Goal: Contribute content

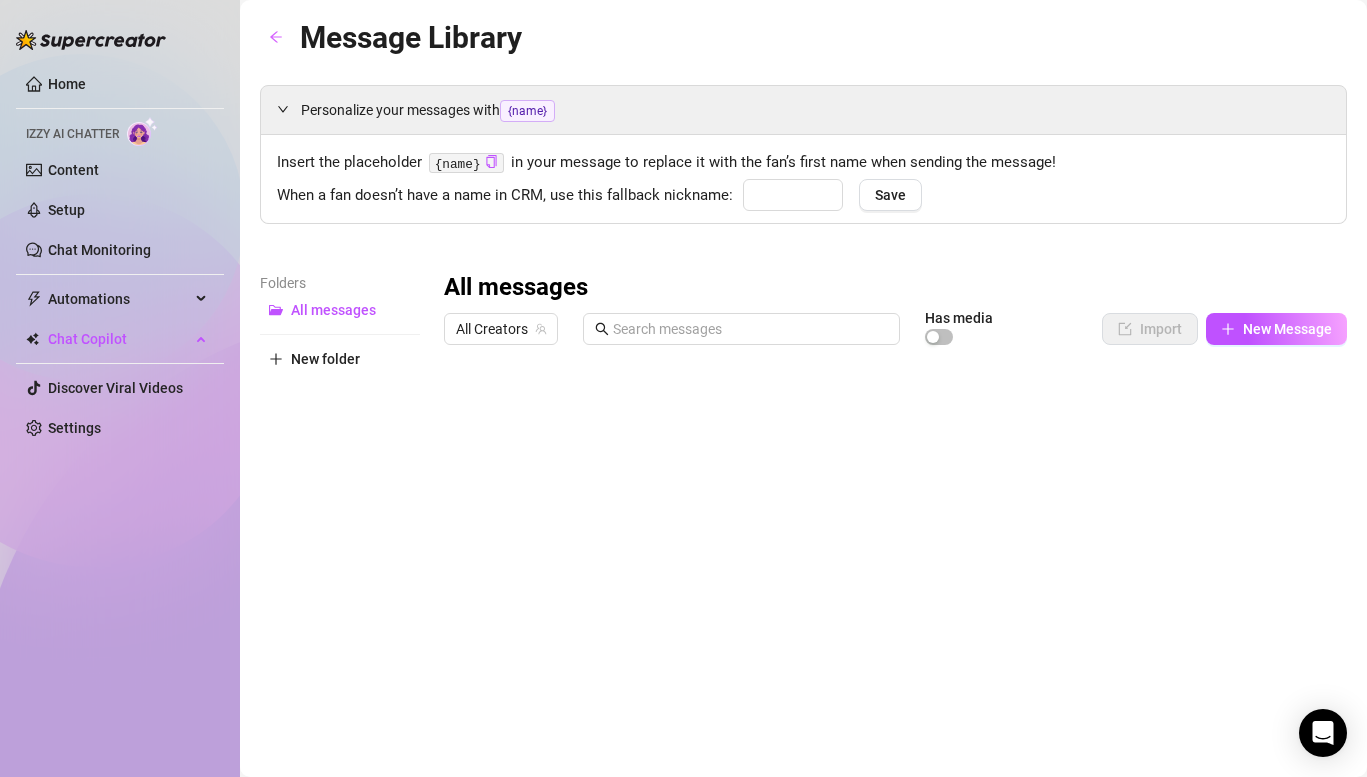
type input "babe"
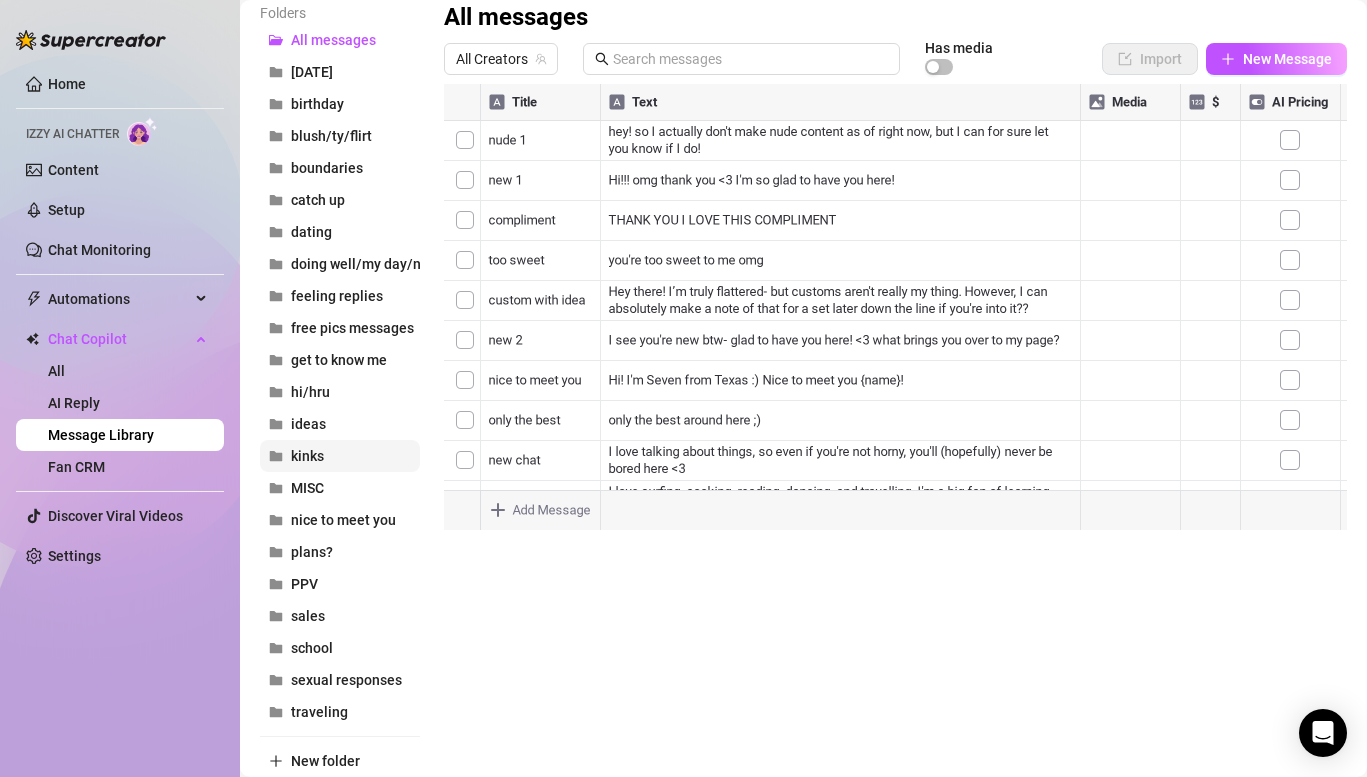
scroll to position [330, 0]
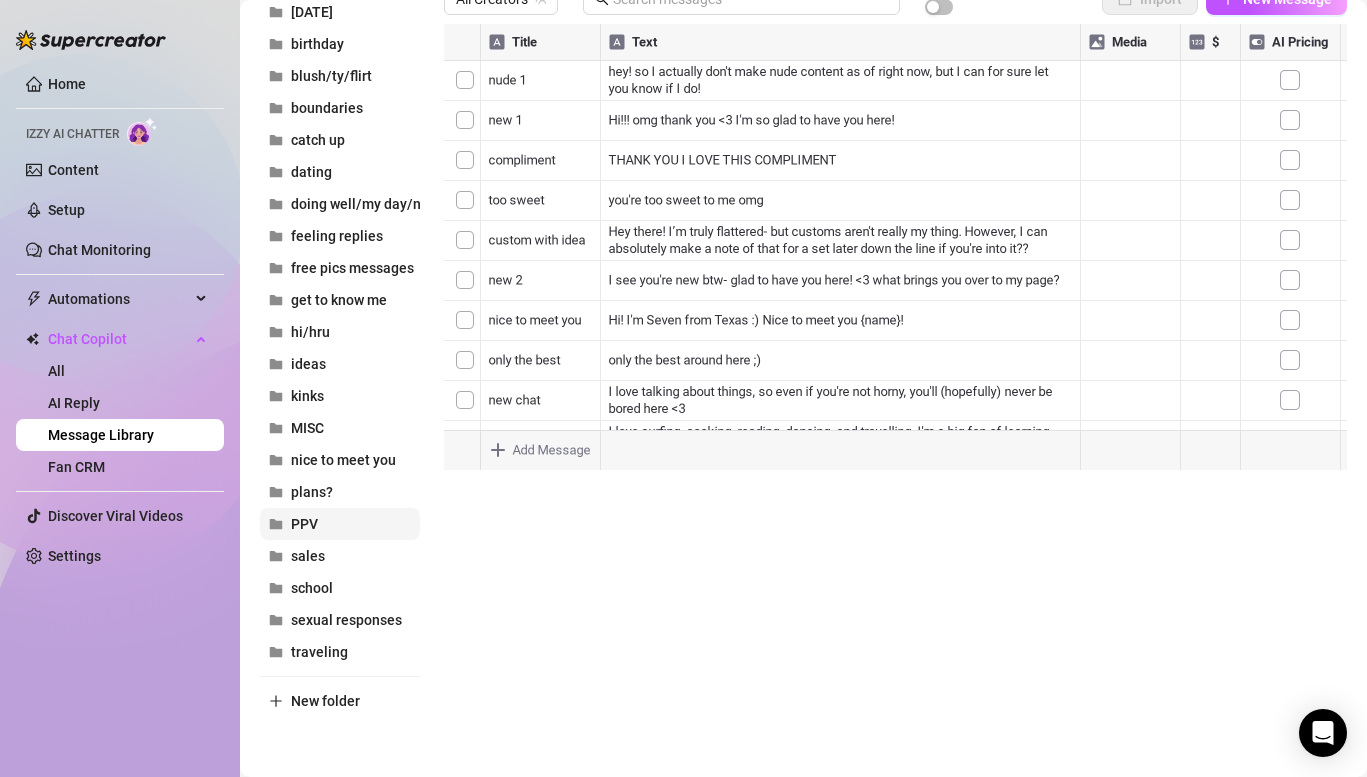
click at [315, 527] on span "PPV" at bounding box center [304, 524] width 27 height 16
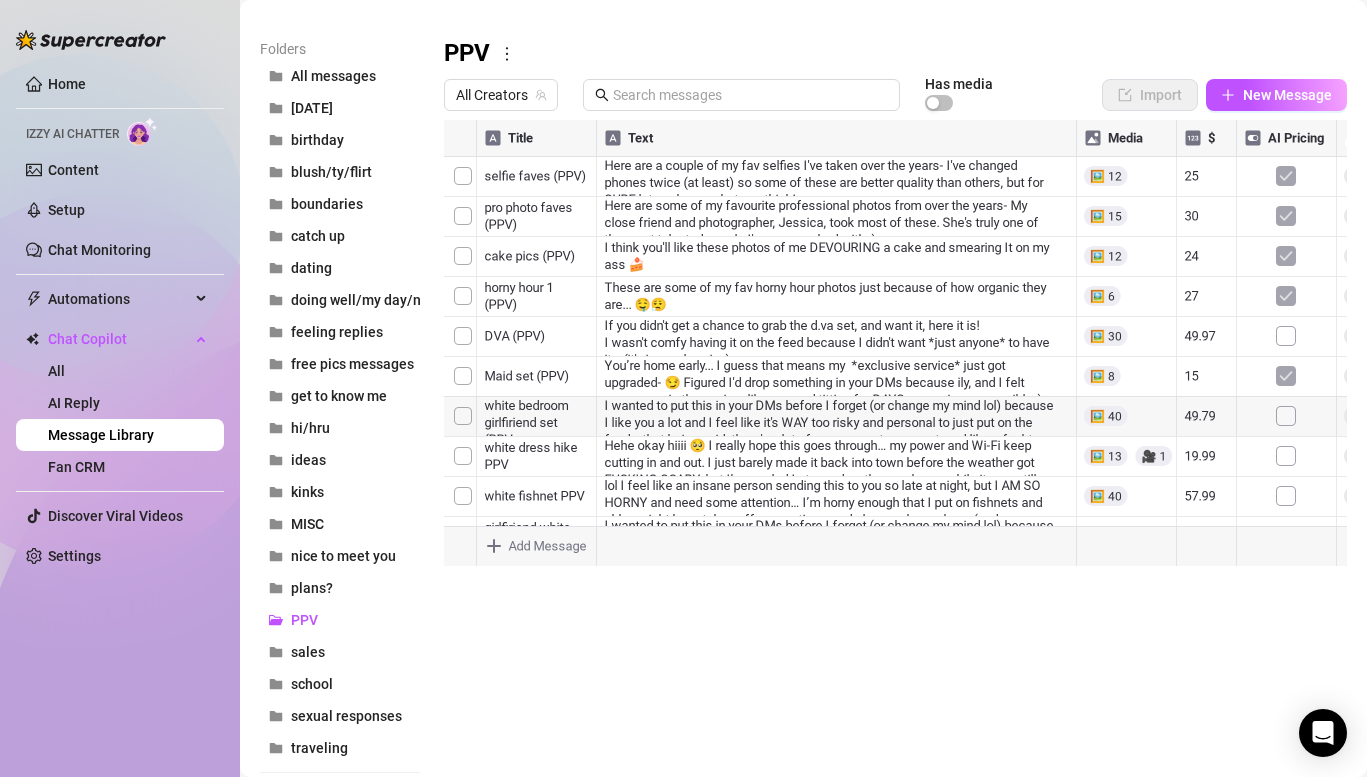
scroll to position [232, 0]
click at [1106, 380] on div at bounding box center [895, 345] width 903 height 446
click at [575, 383] on div at bounding box center [895, 345] width 903 height 446
click at [572, 376] on div at bounding box center [895, 345] width 903 height 446
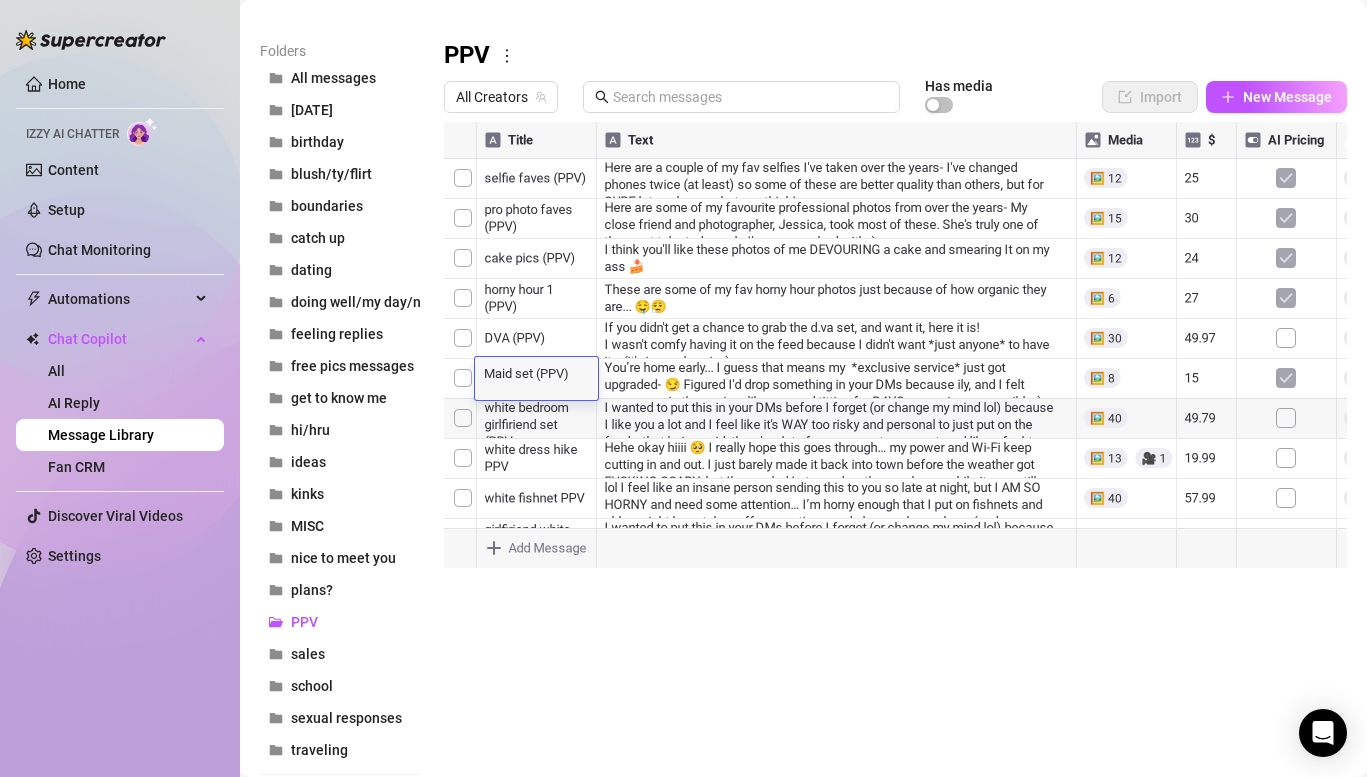
click at [572, 376] on textarea "Maid set (PPV)" at bounding box center [536, 372] width 123 height 18
type textarea "Maid set (PPV) C_P_COSLIN_DM_24"
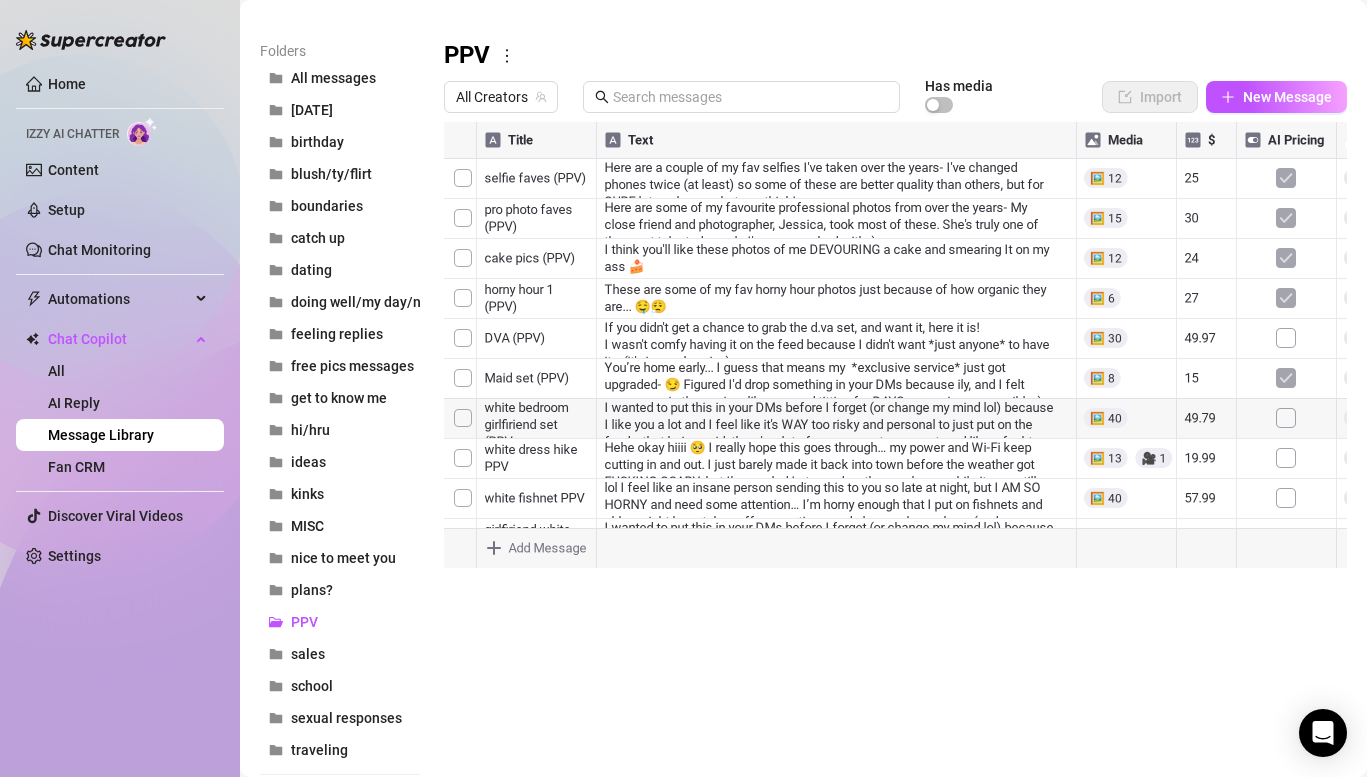
click at [703, 453] on div at bounding box center [895, 345] width 903 height 446
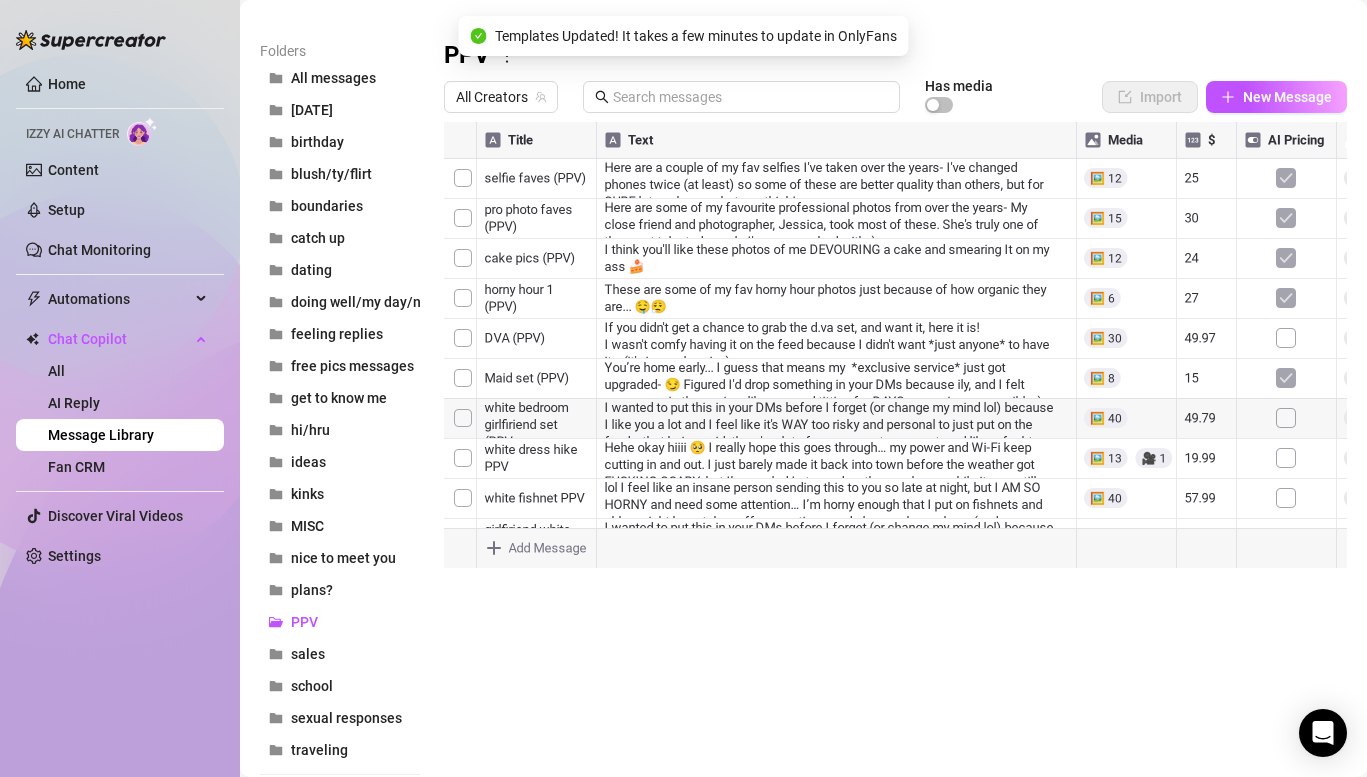
click at [549, 387] on div at bounding box center [895, 345] width 903 height 446
click at [568, 373] on div at bounding box center [895, 345] width 903 height 446
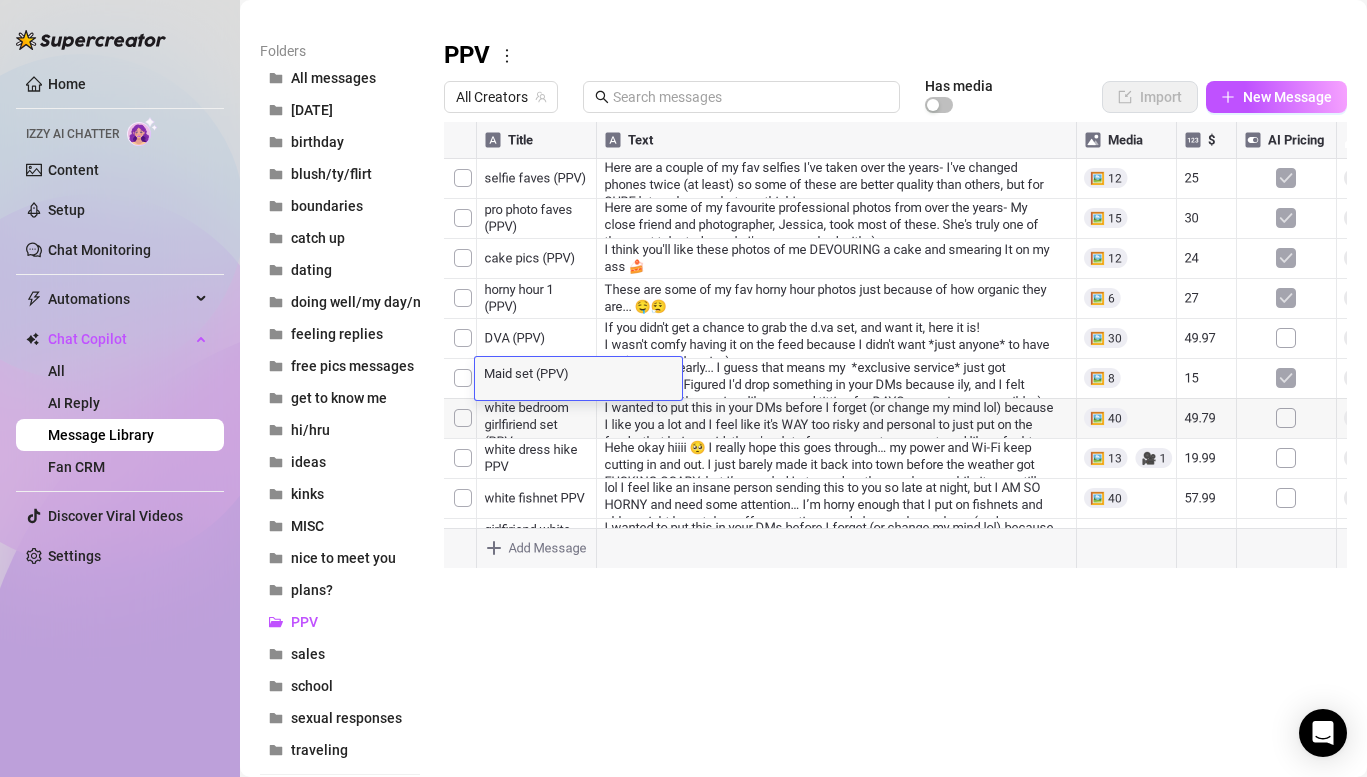
click at [788, 375] on div at bounding box center [895, 345] width 903 height 446
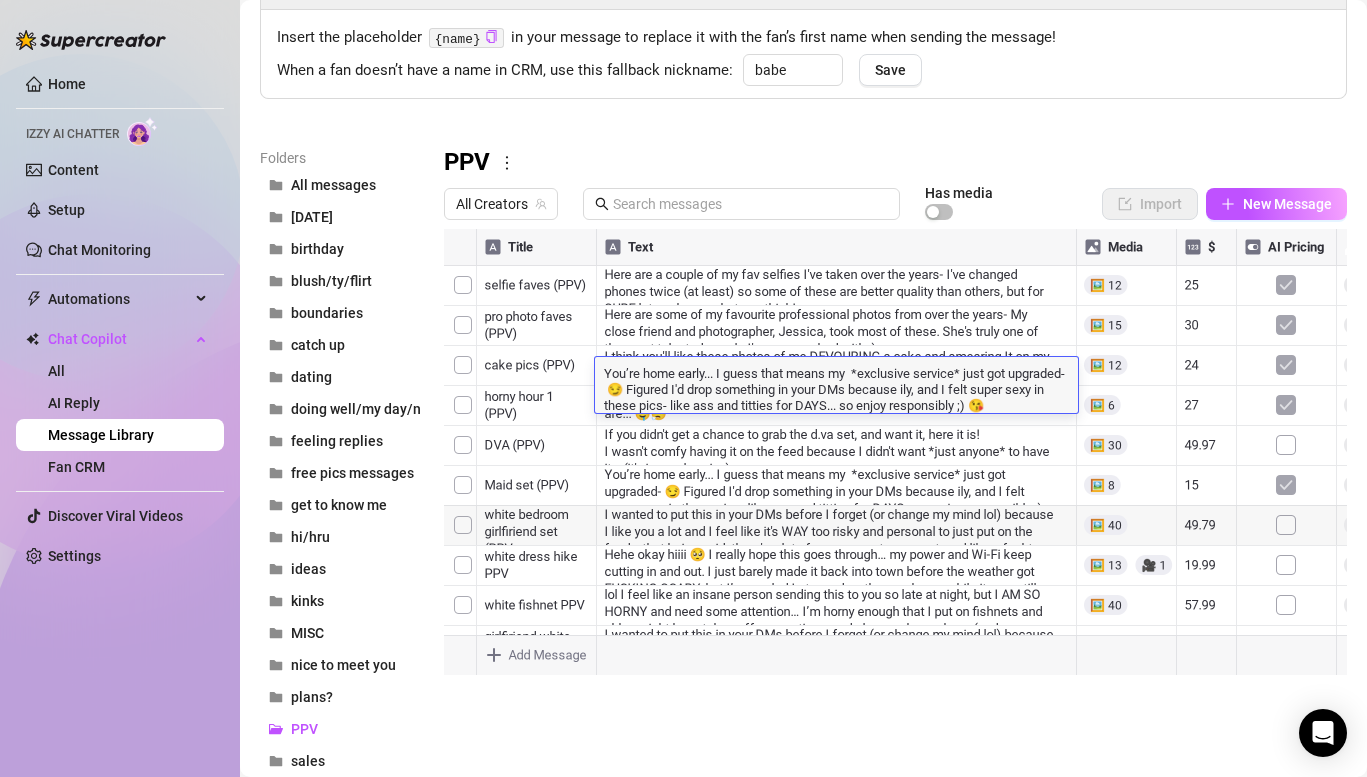
scroll to position [124, 0]
click at [562, 281] on div at bounding box center [895, 453] width 903 height 446
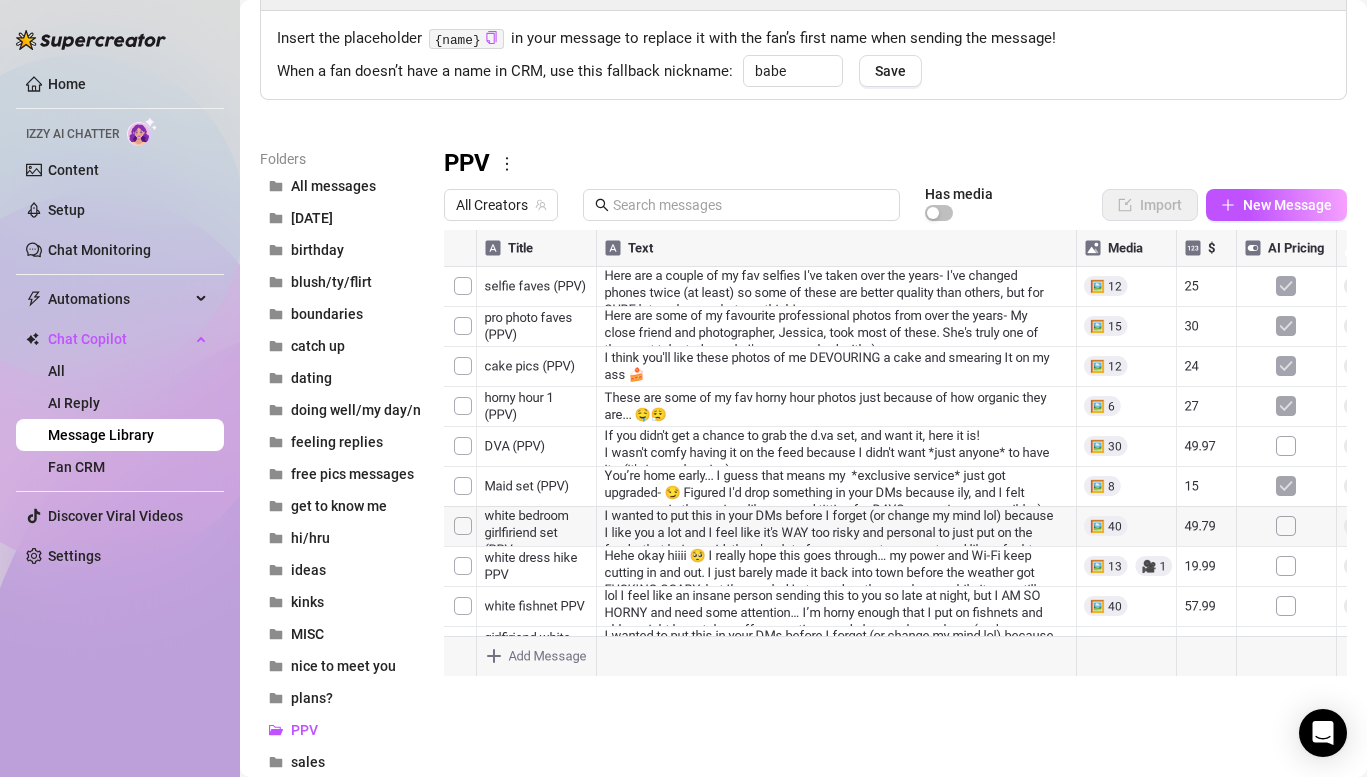
click at [641, 300] on div at bounding box center [895, 453] width 903 height 446
click at [550, 335] on div at bounding box center [895, 453] width 903 height 446
click at [573, 346] on div at bounding box center [895, 453] width 903 height 446
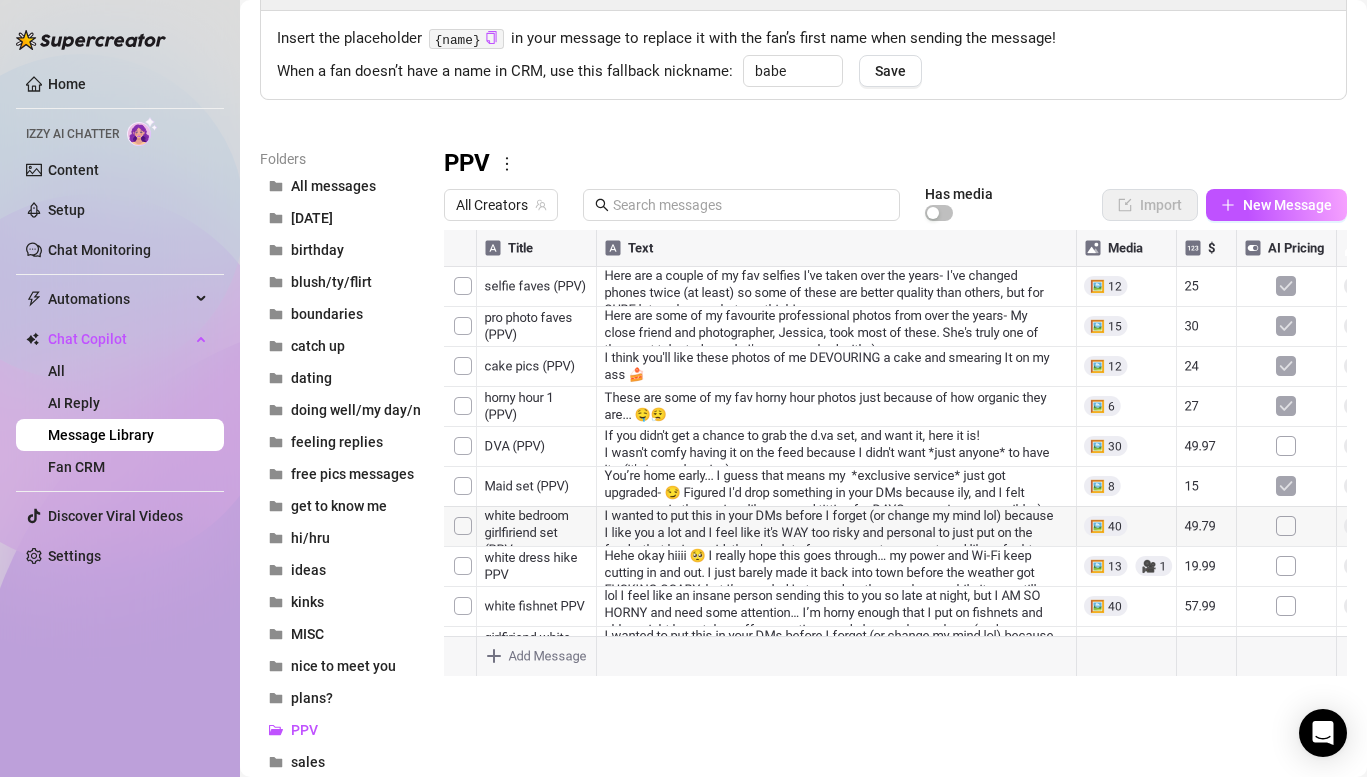
click at [776, 411] on div at bounding box center [895, 453] width 903 height 446
click at [796, 409] on div at bounding box center [895, 453] width 903 height 446
click at [755, 467] on div at bounding box center [895, 453] width 903 height 446
click at [723, 462] on div at bounding box center [895, 453] width 903 height 446
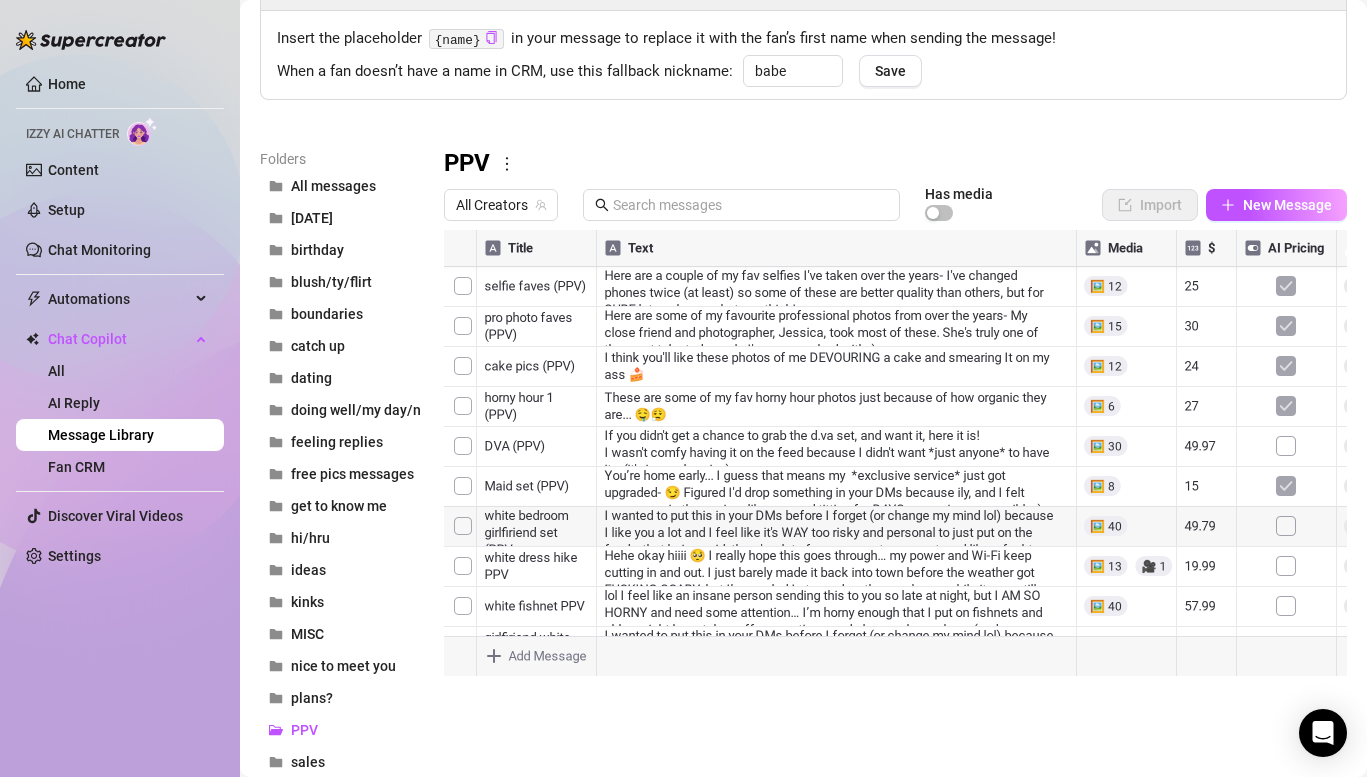
click at [796, 435] on div at bounding box center [895, 453] width 903 height 446
click at [563, 423] on div at bounding box center [895, 453] width 903 height 446
click at [563, 423] on textarea "DVA (PPV)" at bounding box center [536, 416] width 123 height 18
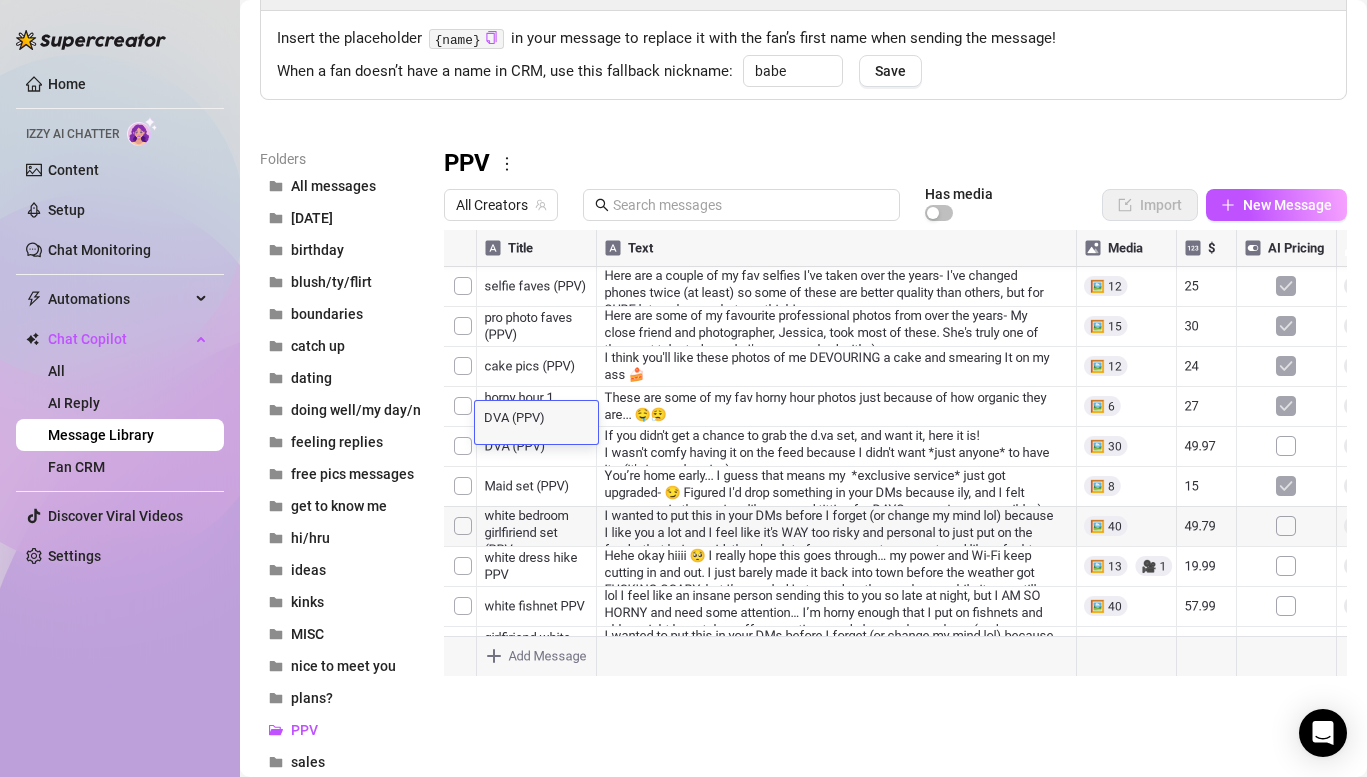
scroll to position [16, 0]
type textarea "DVA (PPV) B_P_COSLIN_DM_24"
